Goal: Task Accomplishment & Management: Complete application form

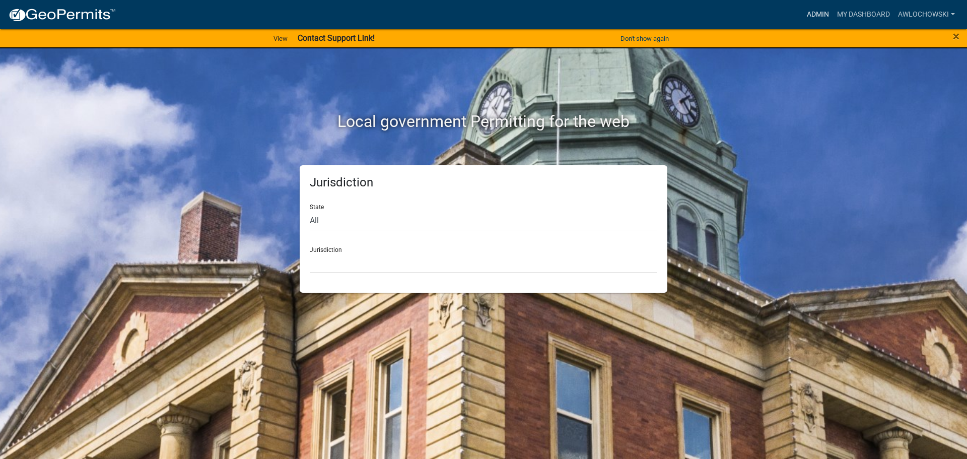
click at [819, 10] on link "Admin" at bounding box center [818, 14] width 30 height 19
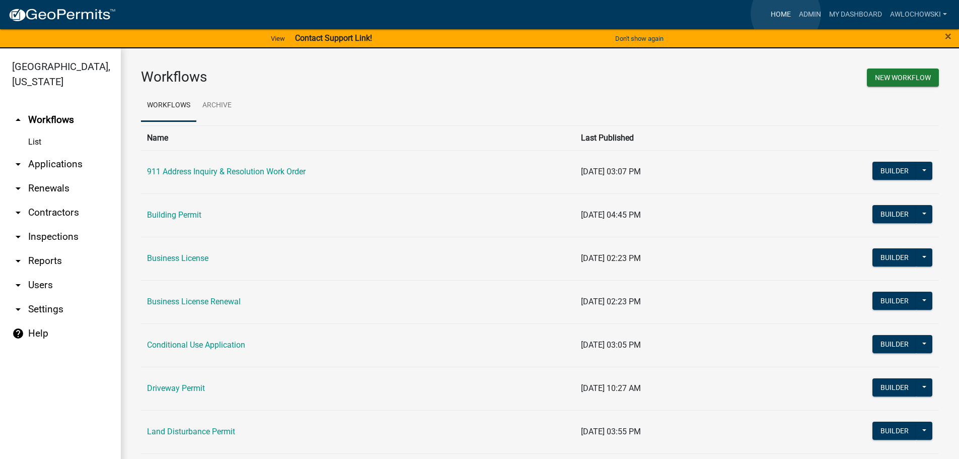
click at [786, 14] on link "Home" at bounding box center [781, 14] width 28 height 19
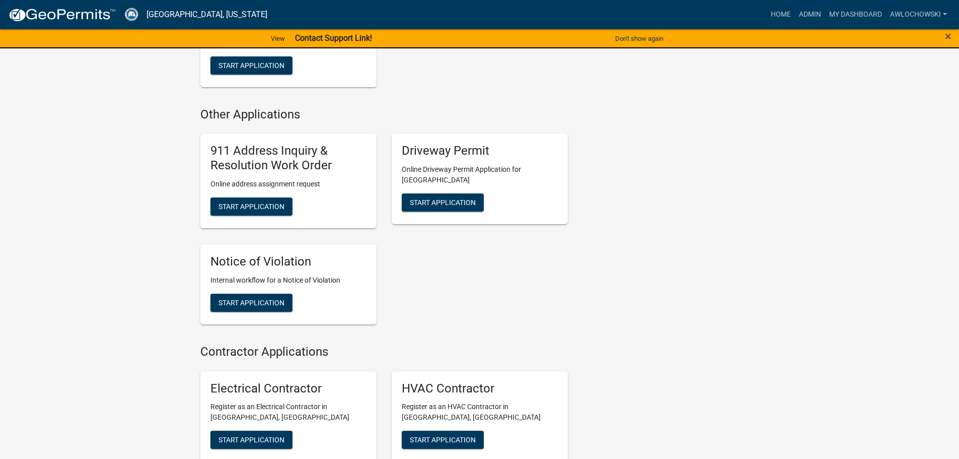
scroll to position [957, 0]
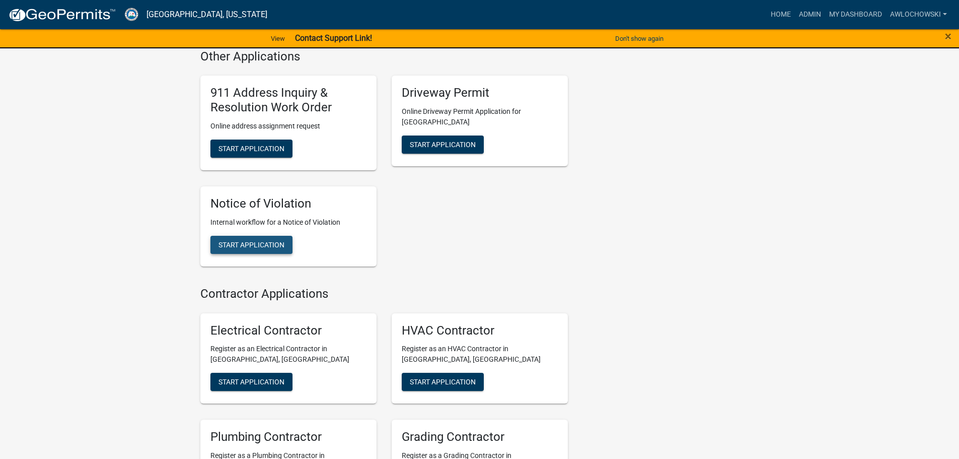
click at [269, 240] on span "Start Application" at bounding box center [252, 244] width 66 height 8
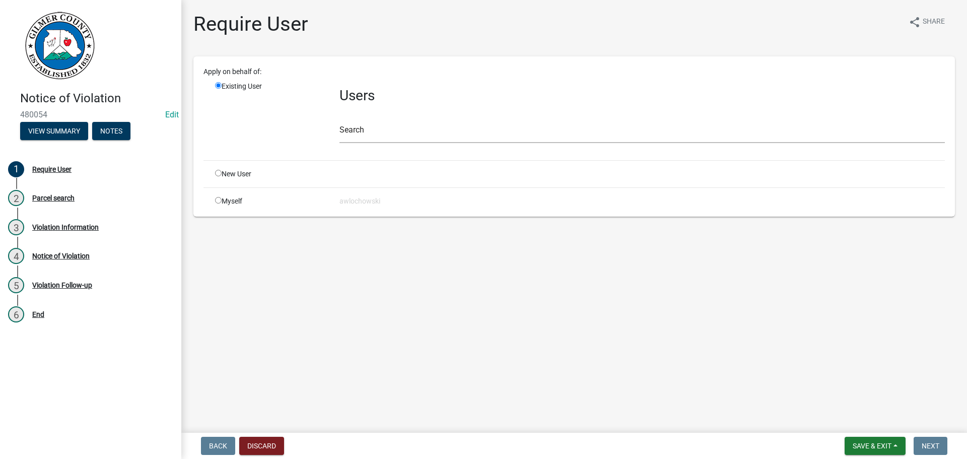
click at [219, 198] on input "radio" at bounding box center [218, 200] width 7 height 7
radio input "true"
radio input "false"
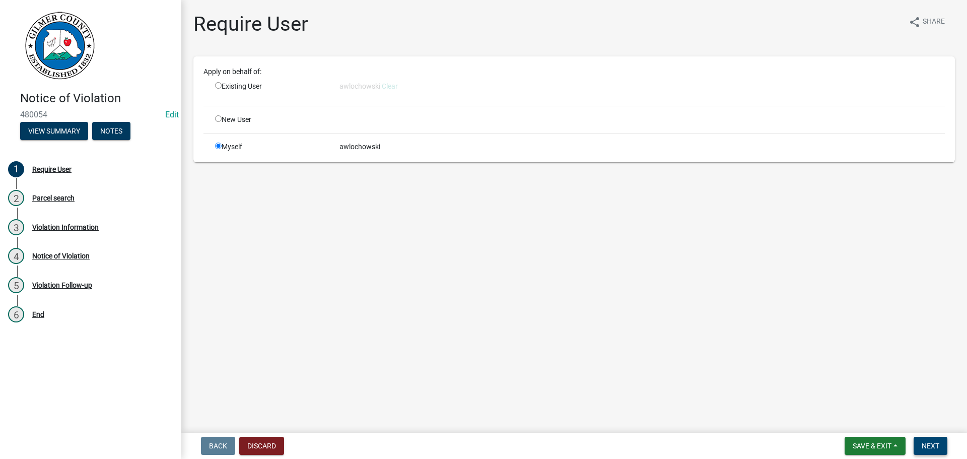
click at [931, 444] on span "Next" at bounding box center [930, 446] width 18 height 8
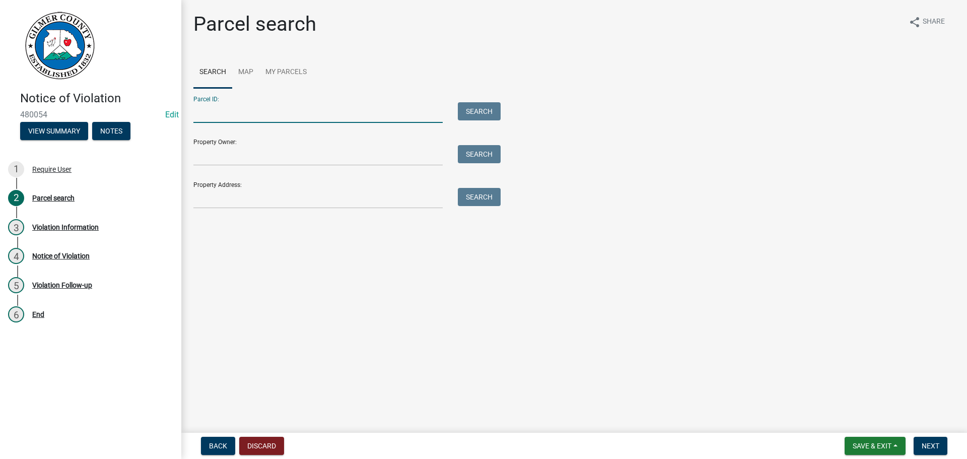
click at [207, 112] on input "Parcel ID:" at bounding box center [317, 112] width 249 height 21
type input "3065R 001"
click at [482, 108] on button "Search" at bounding box center [479, 111] width 43 height 18
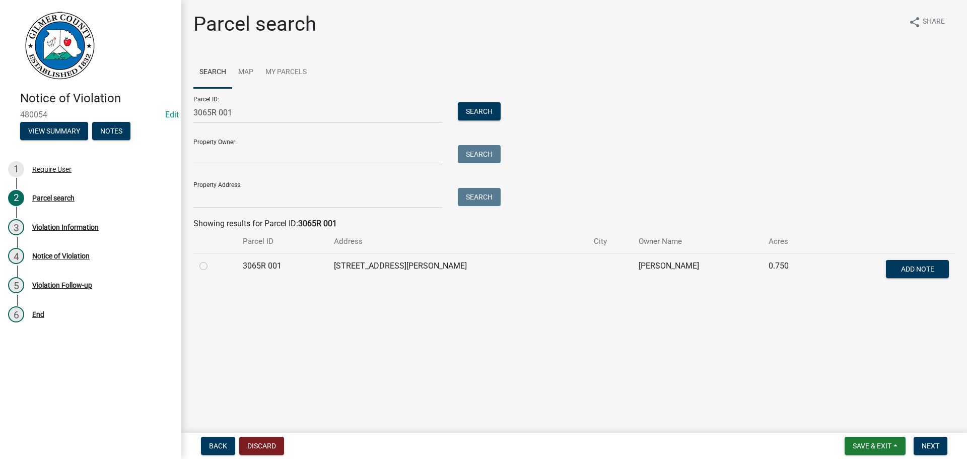
click at [211, 260] on label at bounding box center [211, 260] width 0 height 0
click at [211, 264] on 001 "radio" at bounding box center [214, 263] width 7 height 7
radio 001 "true"
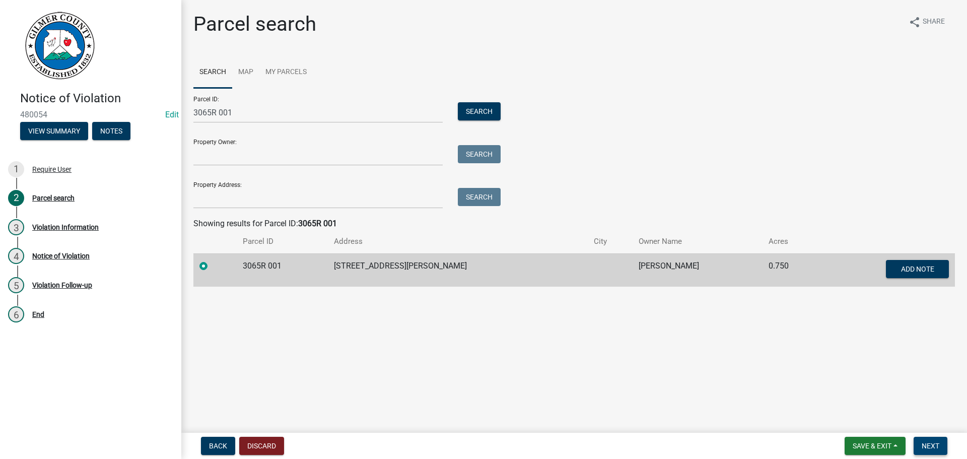
click at [934, 443] on span "Next" at bounding box center [930, 446] width 18 height 8
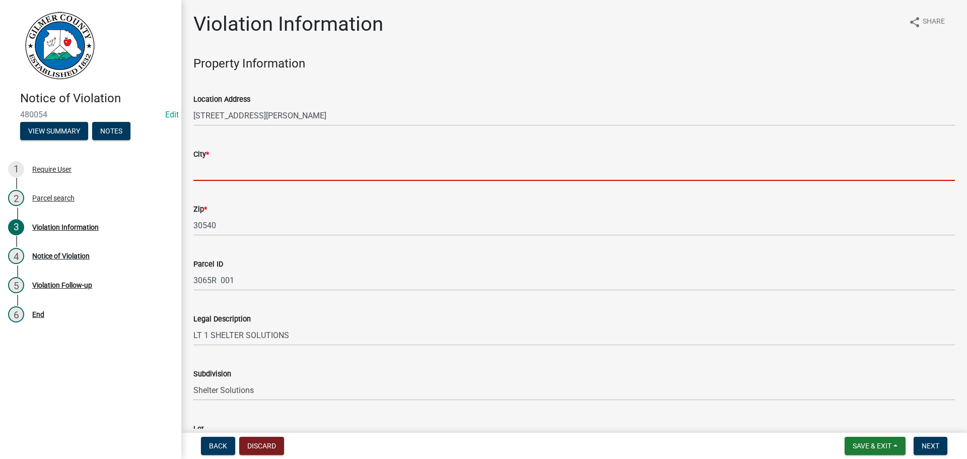
click at [204, 170] on input "City *" at bounding box center [573, 170] width 761 height 21
type input "Ellijay"
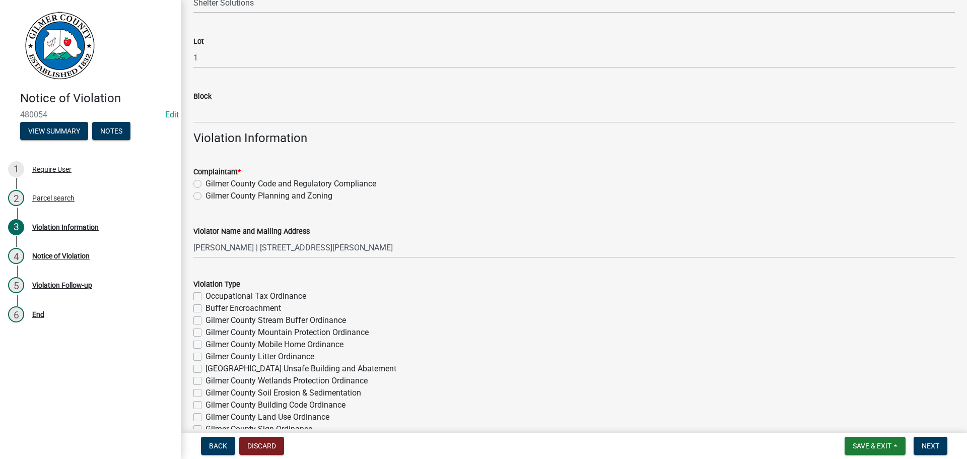
scroll to position [403, 0]
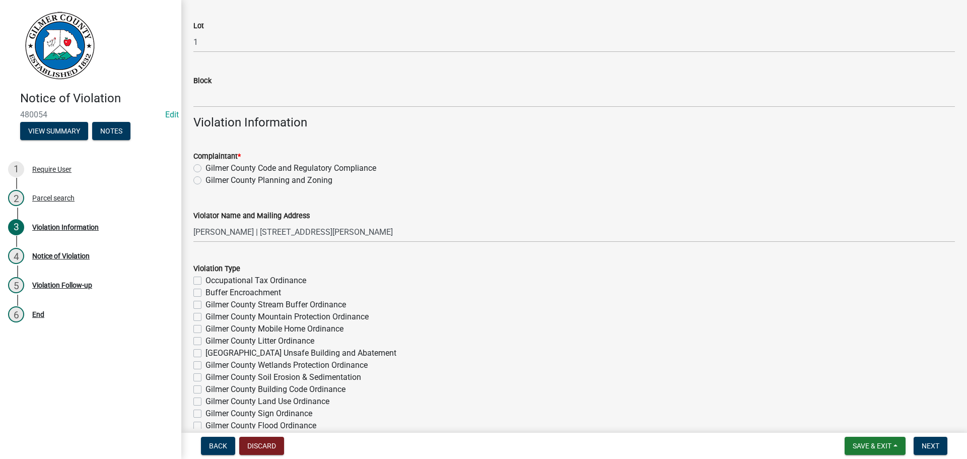
click at [205, 169] on label "Gilmer County Code and Regulatory Compliance" at bounding box center [290, 168] width 171 height 12
click at [205, 169] on input "Gilmer County Code and Regulatory Compliance" at bounding box center [208, 165] width 7 height 7
radio input "true"
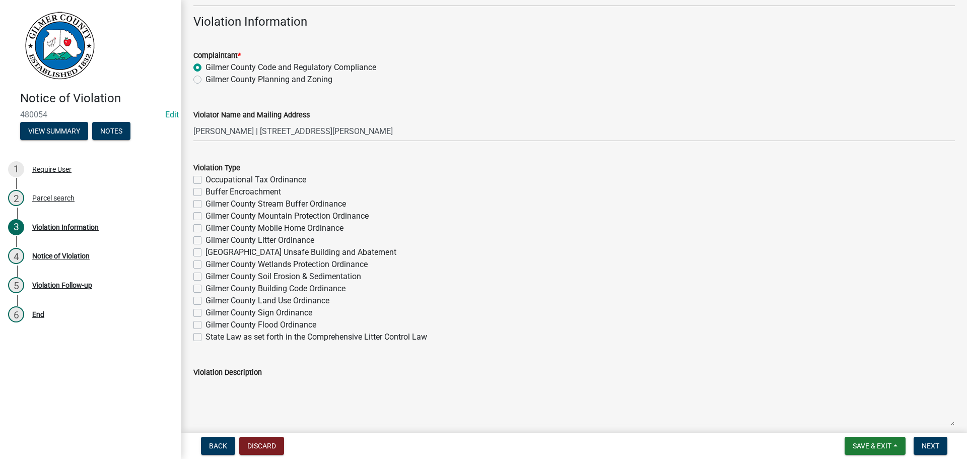
click at [205, 299] on label "Gilmer County Land Use Ordinance" at bounding box center [267, 301] width 124 height 12
click at [205, 299] on input "Gilmer County Land Use Ordinance" at bounding box center [208, 298] width 7 height 7
checkbox input "true"
checkbox input "false"
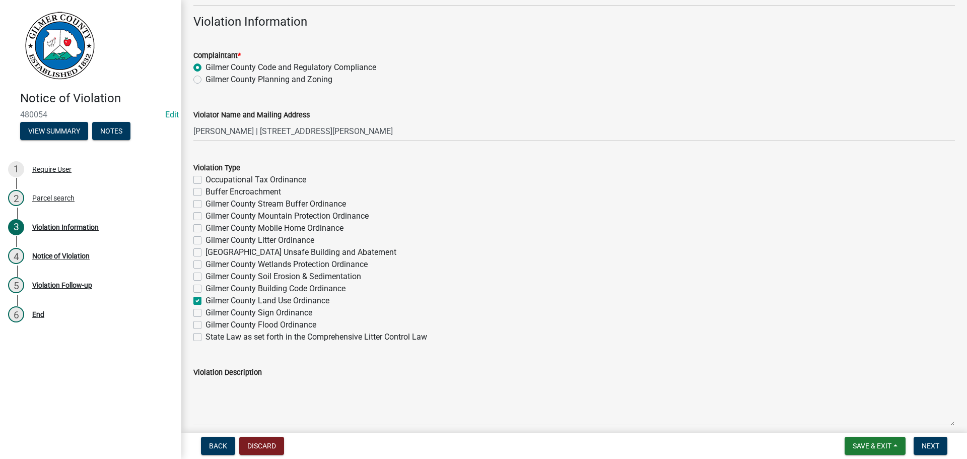
checkbox input "false"
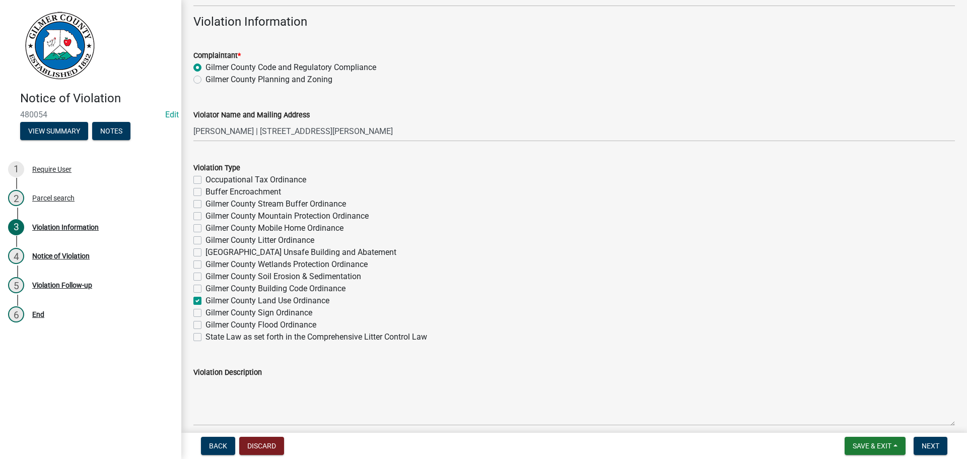
checkbox input "false"
checkbox input "true"
checkbox input "false"
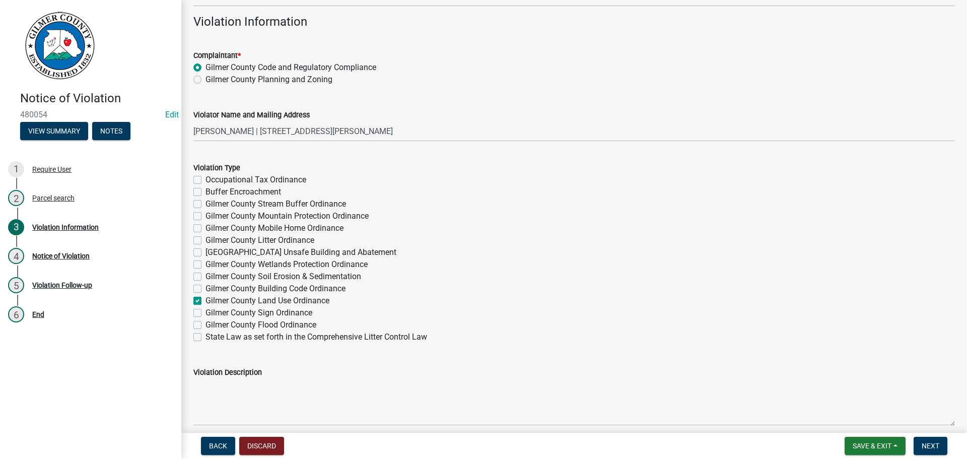
checkbox input "false"
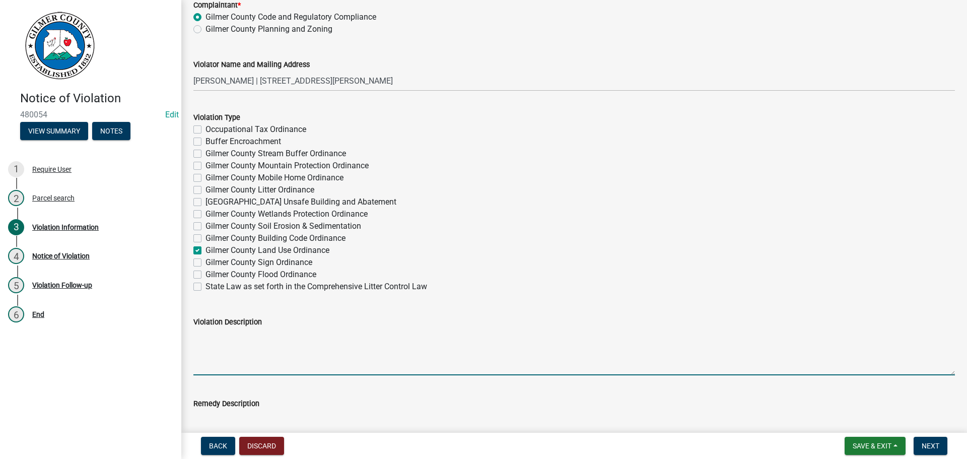
click at [201, 333] on textarea "Violation Description" at bounding box center [573, 351] width 761 height 47
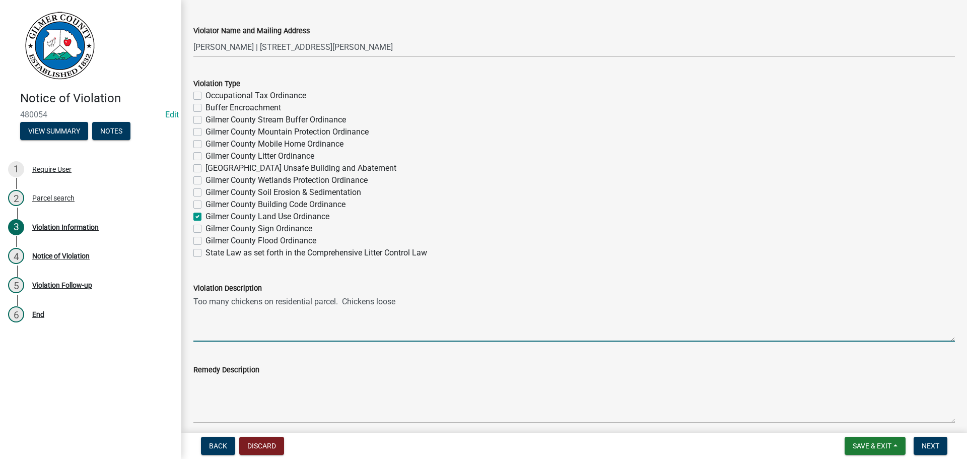
scroll to position [604, 0]
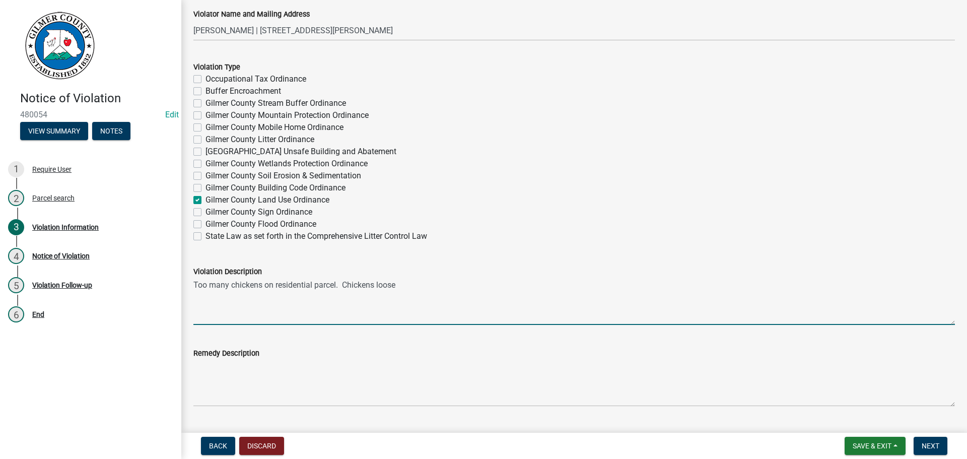
type textarea "Too many chickens on residential parcel. Chickens loose"
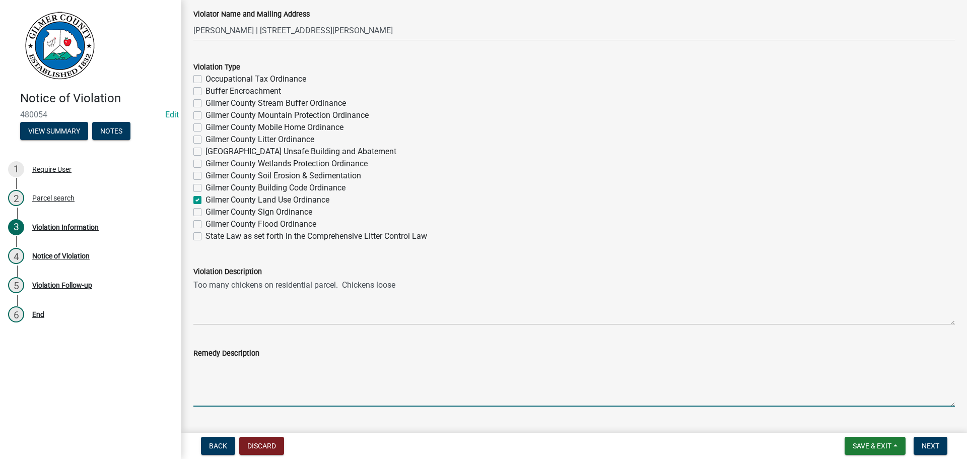
click at [195, 366] on textarea "Remedy Description" at bounding box center [573, 382] width 761 height 47
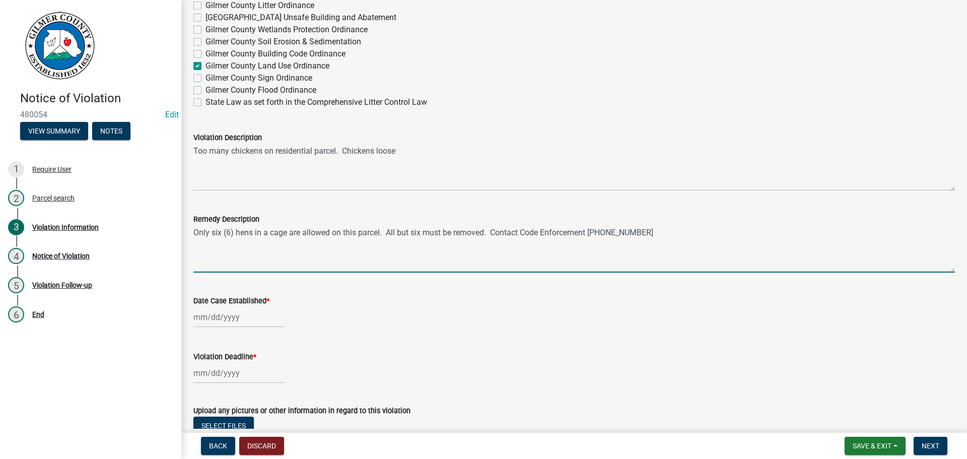
scroll to position [755, 0]
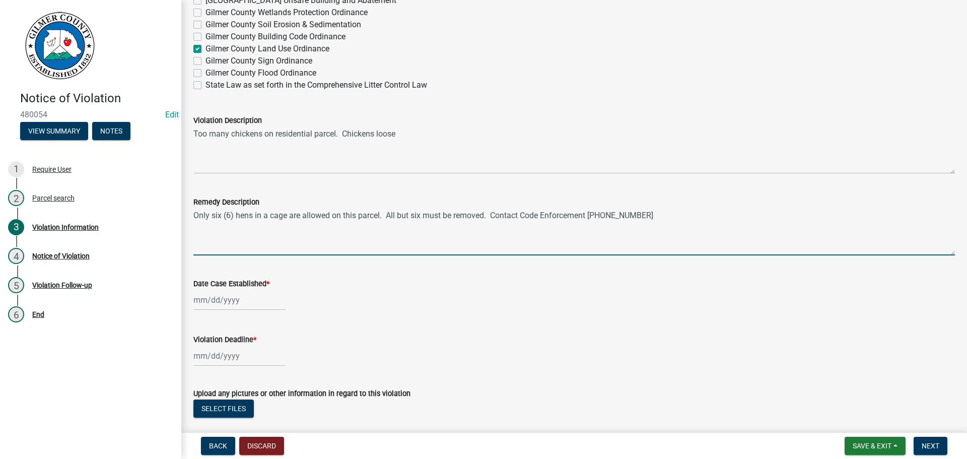
type textarea "Only six (6) hens in a cage are allowed on this parcel. All but six must be rem…"
click at [215, 297] on div at bounding box center [239, 300] width 92 height 21
select select "9"
select select "2025"
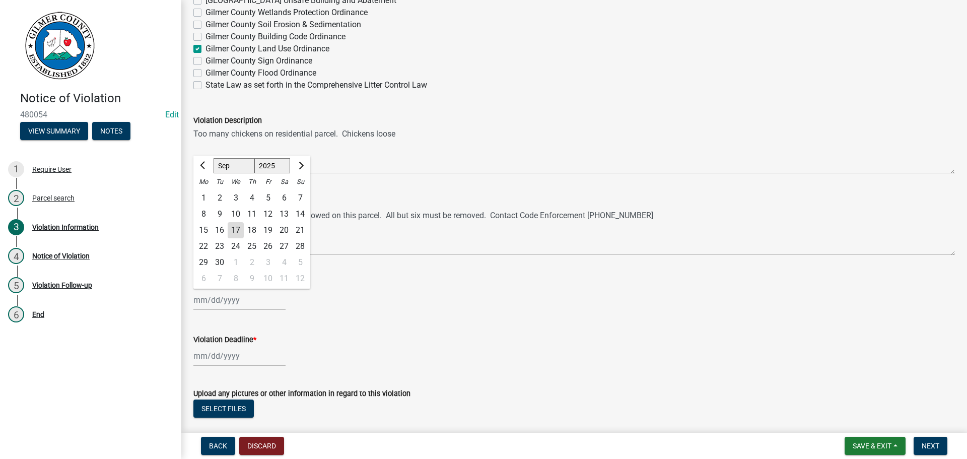
click at [235, 222] on div "10" at bounding box center [236, 214] width 16 height 16
type input "[DATE]"
click at [228, 357] on div at bounding box center [239, 355] width 92 height 21
select select "9"
select select "2025"
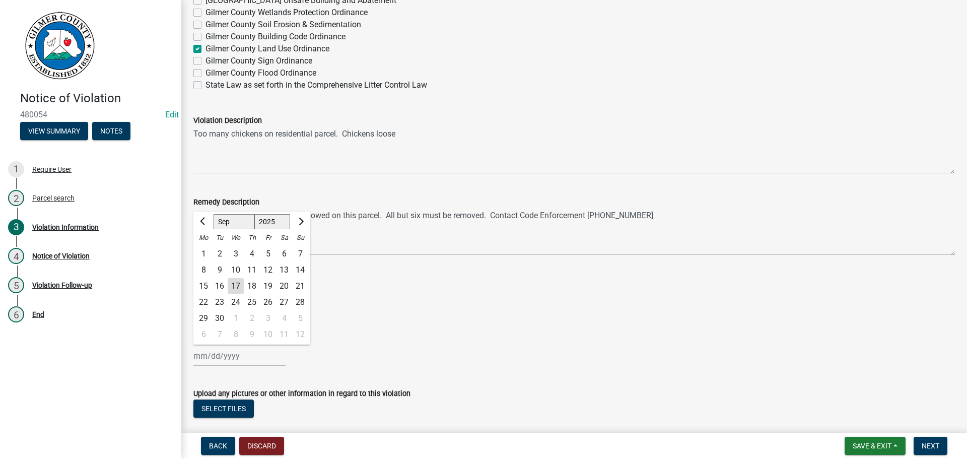
click at [248, 225] on select "Jan Feb Mar Apr May Jun [DATE] Aug Sep Oct Nov Dec" at bounding box center [234, 221] width 41 height 15
select select "10"
click at [214, 214] on select "Jan Feb Mar Apr May Jun [DATE] Aug Sep Oct Nov Dec" at bounding box center [234, 221] width 41 height 15
click at [271, 282] on div "17" at bounding box center [268, 286] width 16 height 16
type input "[DATE]"
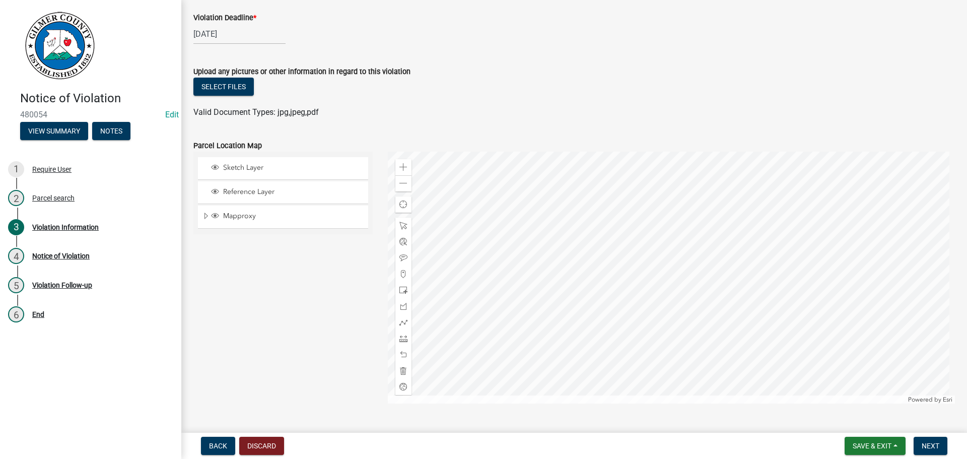
scroll to position [1168, 0]
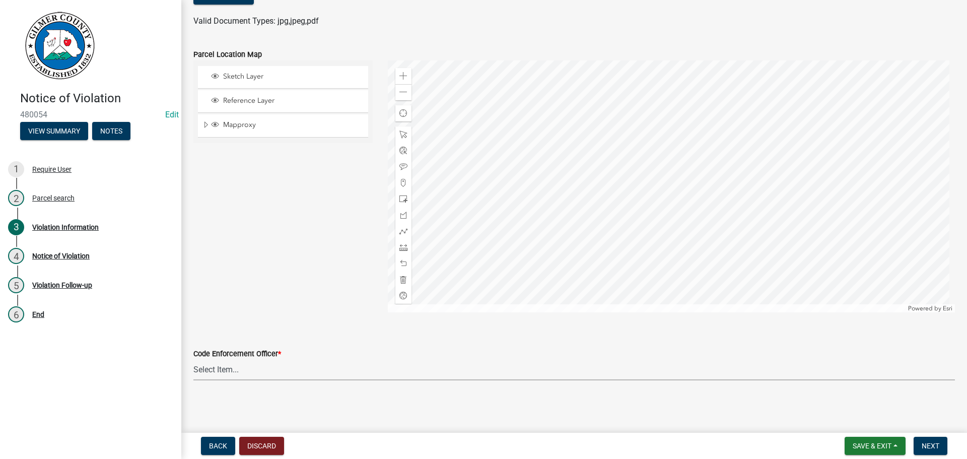
click at [222, 368] on select "Select Item... [PERSON_NAME] [PERSON_NAME] [PERSON_NAME] [PERSON_NAME] [PERSON_…" at bounding box center [573, 370] width 761 height 21
click at [193, 360] on select "Select Item... [PERSON_NAME] [PERSON_NAME] [PERSON_NAME] [PERSON_NAME] [PERSON_…" at bounding box center [573, 370] width 761 height 21
select select "f3ceb3fd-6d25-43c8-a8d6-5ddeb18f621b"
click at [937, 443] on span "Next" at bounding box center [930, 446] width 18 height 8
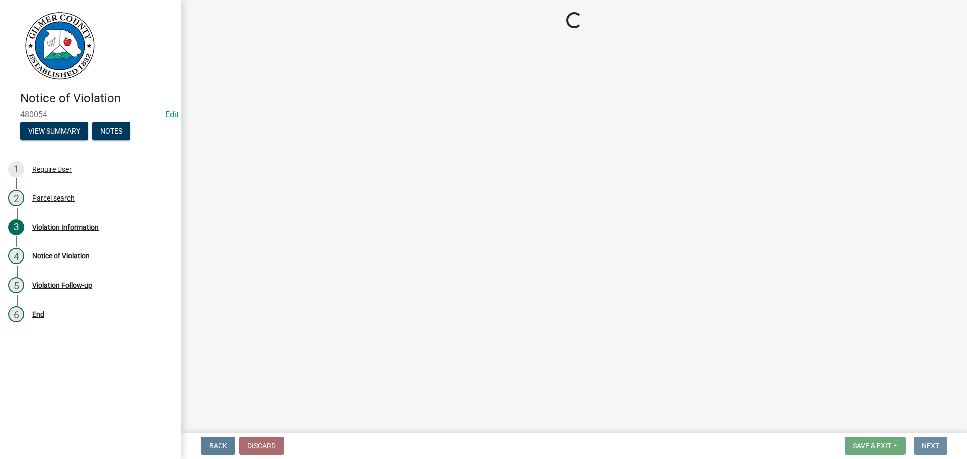
scroll to position [0, 0]
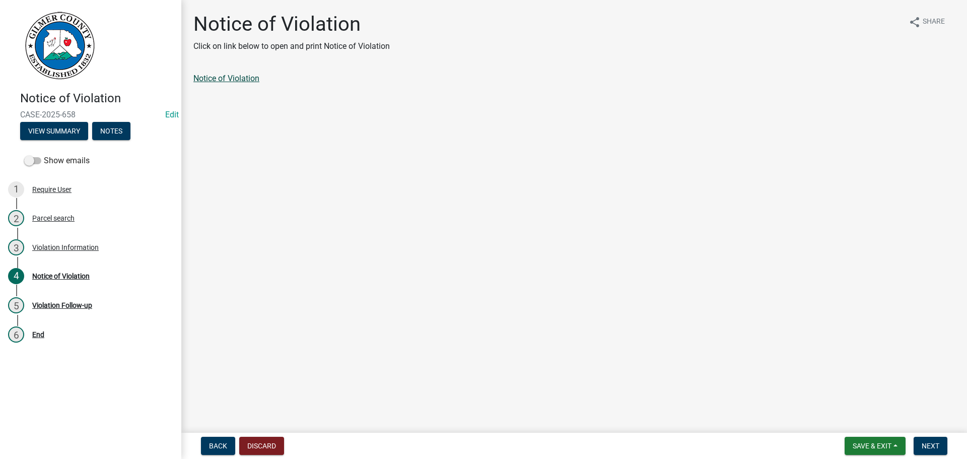
click at [242, 75] on link "Notice of Violation" at bounding box center [226, 79] width 66 height 10
click at [215, 441] on button "Back" at bounding box center [218, 446] width 34 height 18
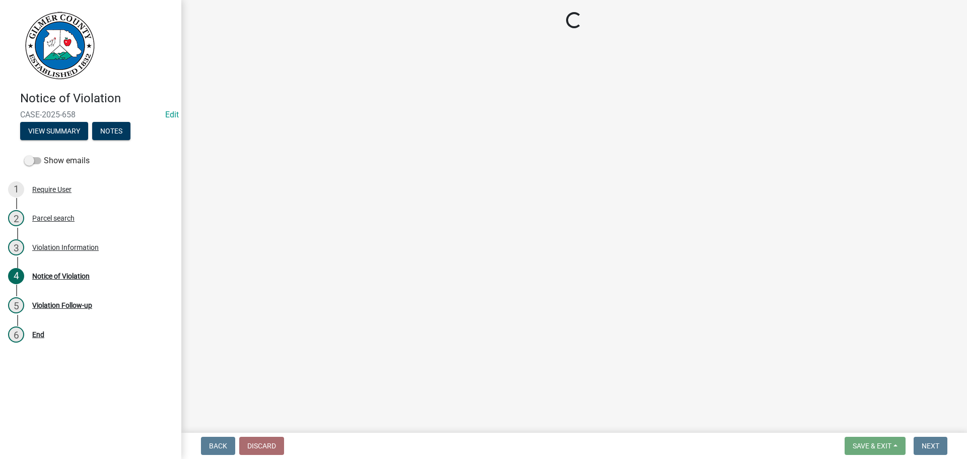
select select "f3ceb3fd-6d25-43c8-a8d6-5ddeb18f621b"
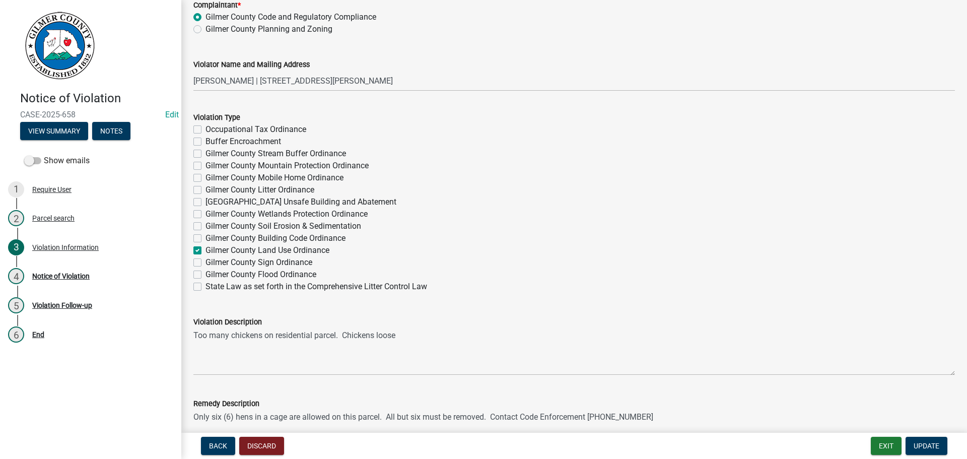
scroll to position [604, 0]
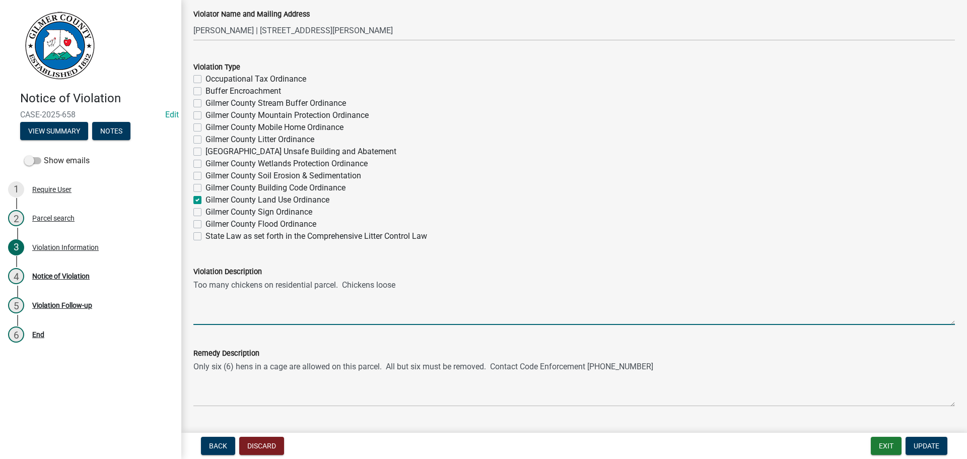
click at [338, 285] on textarea "Too many chickens on residential parcel. Chickens loose" at bounding box center [573, 300] width 761 height 47
type textarea "Too many chickens on residential parcel (3065R 001). Chickens loose"
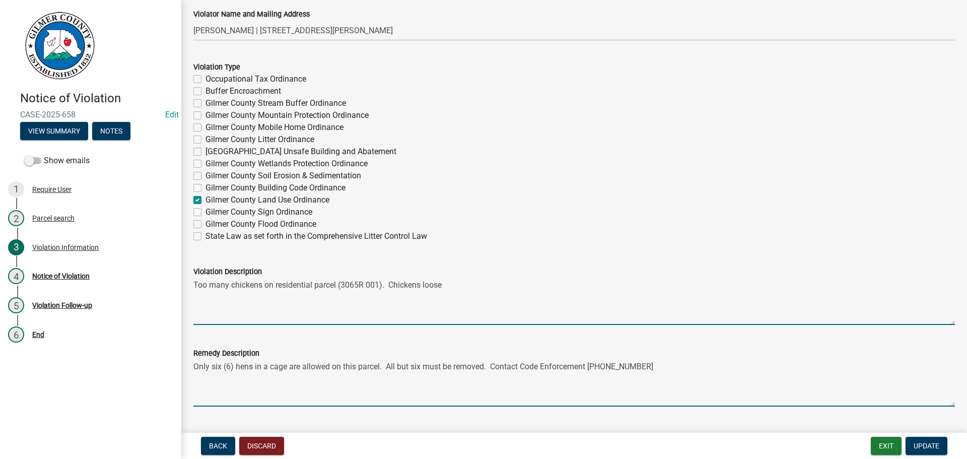
click at [288, 366] on textarea "Only six (6) hens in a cage are allowed on this parcel. All but six must be rem…" at bounding box center [573, 382] width 761 height 47
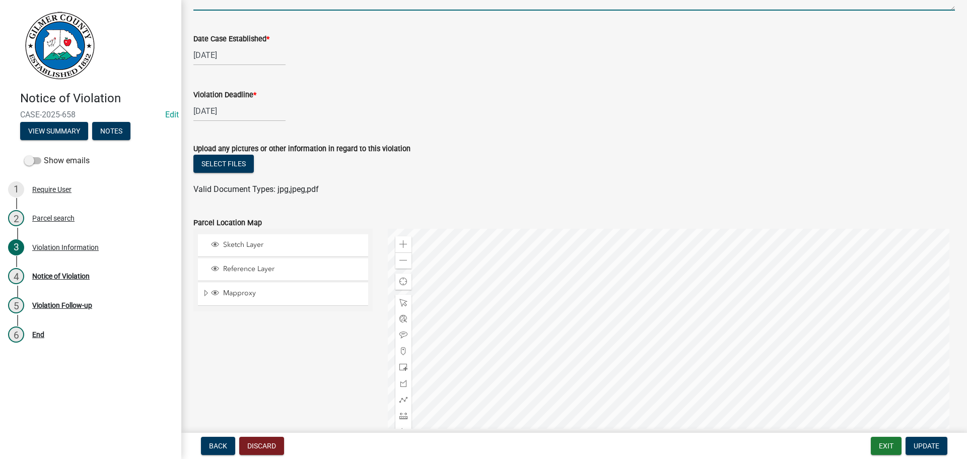
scroll to position [1007, 0]
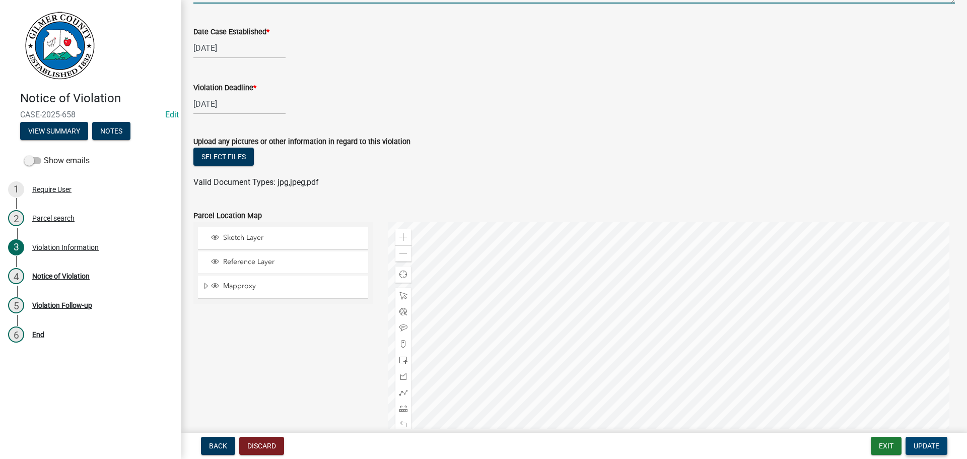
type textarea "Only six (6) hens in a pen are allowed on this parcel. All but six must be remo…"
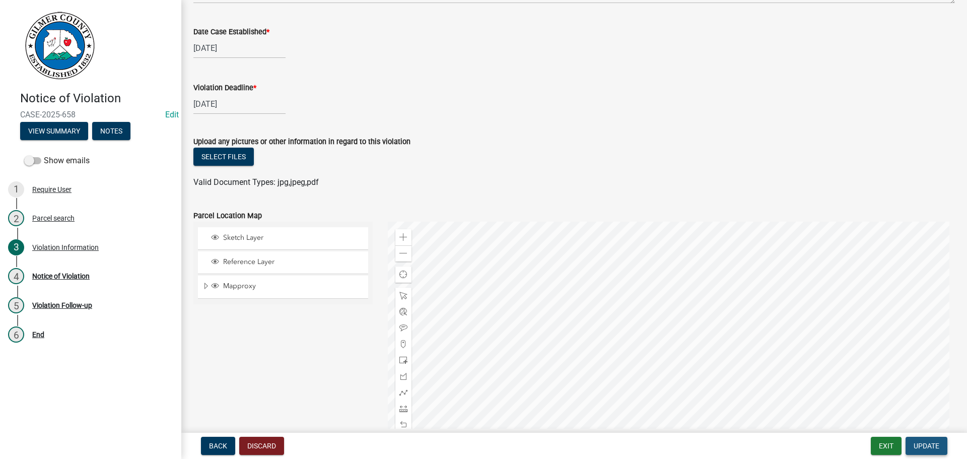
click at [920, 442] on span "Update" at bounding box center [926, 446] width 26 height 8
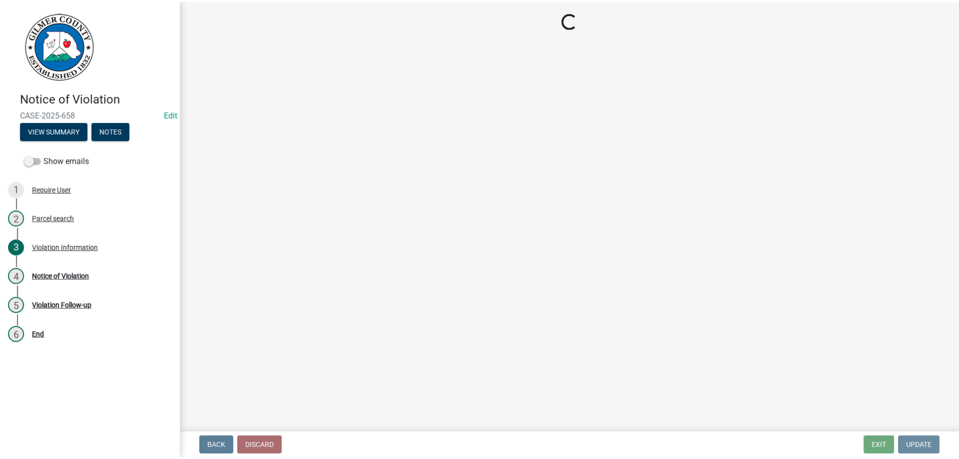
scroll to position [0, 0]
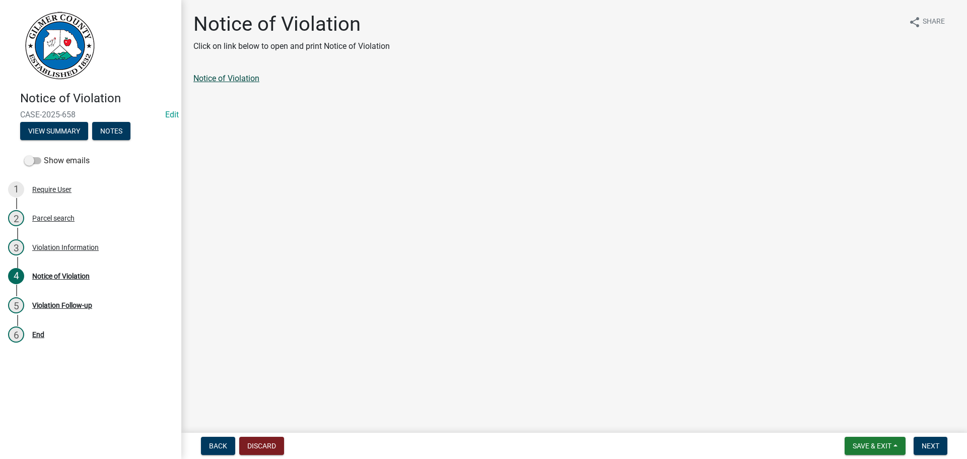
click at [236, 75] on link "Notice of Violation" at bounding box center [226, 79] width 66 height 10
click at [876, 442] on span "Save & Exit" at bounding box center [871, 446] width 39 height 8
click at [870, 416] on button "Save & Exit" at bounding box center [865, 419] width 81 height 24
